Goal: Task Accomplishment & Management: Manage account settings

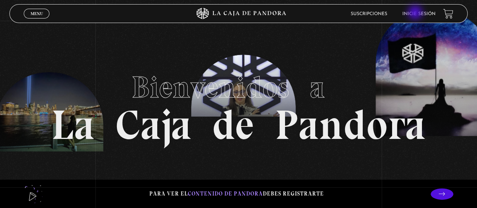
click at [416, 13] on link "Inicie sesión" at bounding box center [418, 14] width 33 height 5
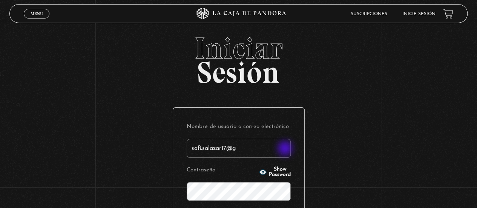
click at [286, 149] on input "sofi.salazar17@g" at bounding box center [239, 148] width 104 height 19
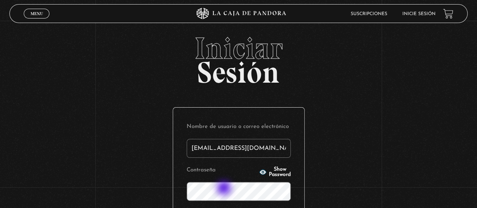
type input "sofi.salazar17@gmail.com"
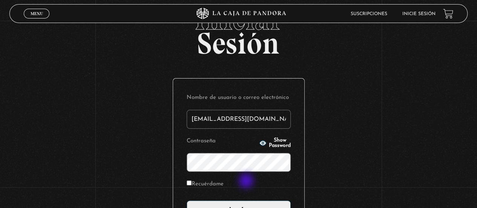
scroll to position [29, 0]
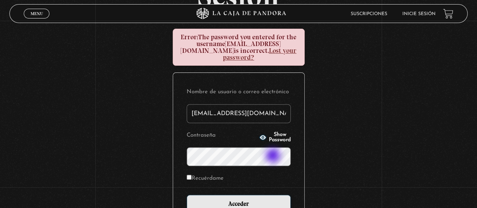
scroll to position [78, 0]
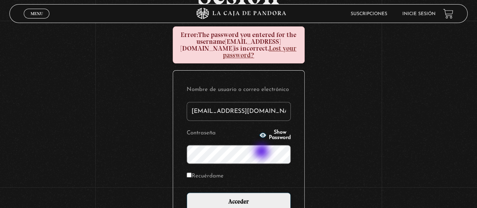
click at [187, 192] on input "Acceder" at bounding box center [239, 201] width 104 height 19
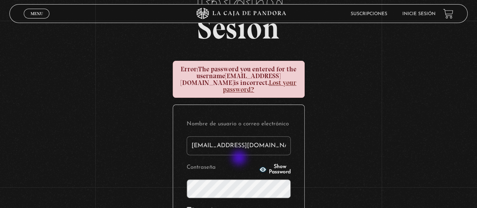
scroll to position [45, 0]
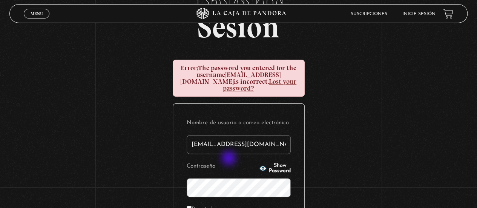
click at [229, 161] on label "Contraseña" at bounding box center [222, 167] width 70 height 12
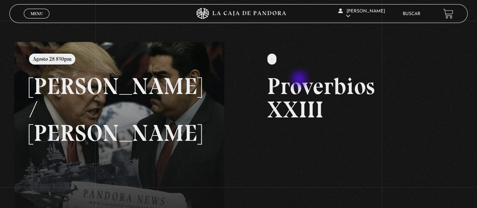
scroll to position [72, 0]
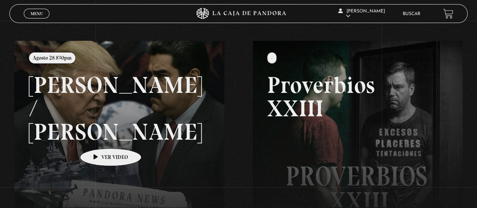
click at [99, 137] on link at bounding box center [252, 145] width 477 height 208
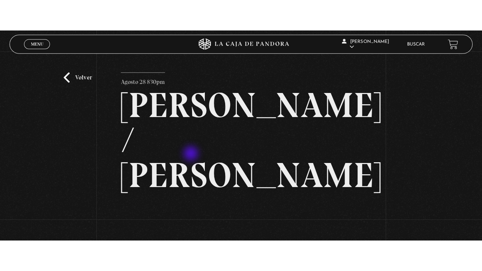
scroll to position [101, 0]
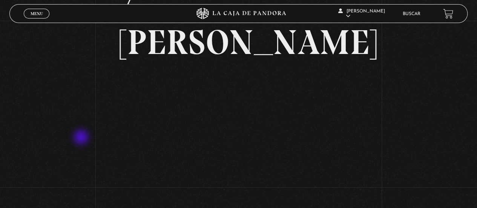
click at [82, 138] on div "Volver Agosto 28 830pm [PERSON_NAME] / [GEOGRAPHIC_DATA]" at bounding box center [238, 163] width 477 height 487
